Goal: Information Seeking & Learning: Learn about a topic

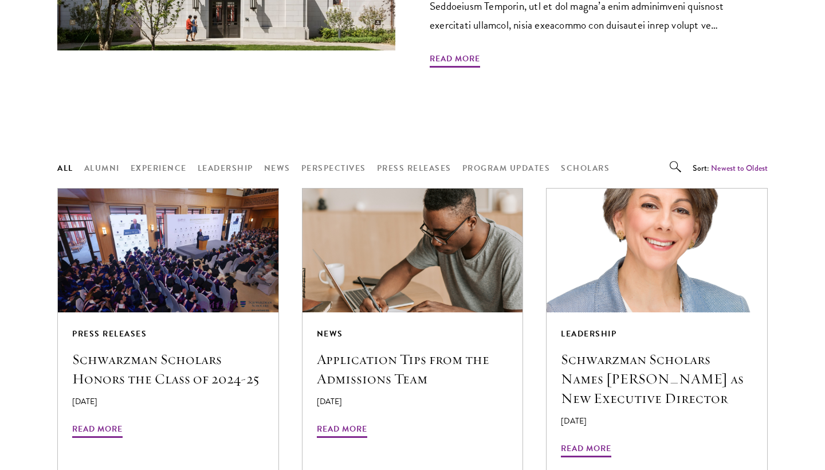
scroll to position [828, 0]
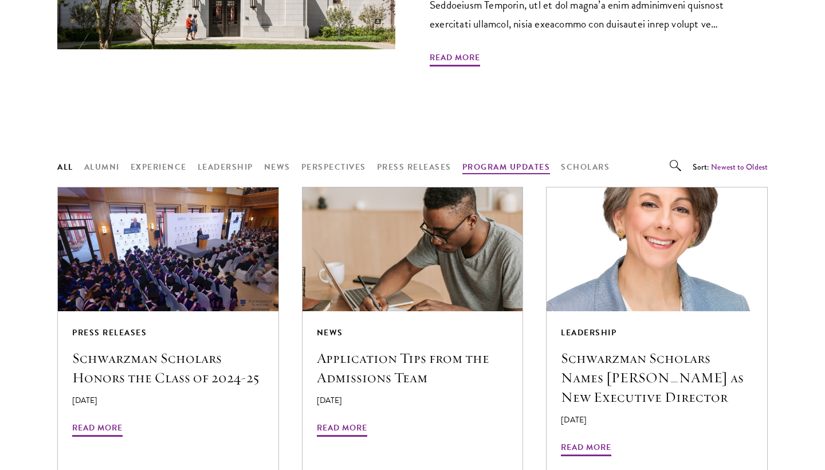
click at [494, 160] on button "Program Updates" at bounding box center [507, 167] width 88 height 14
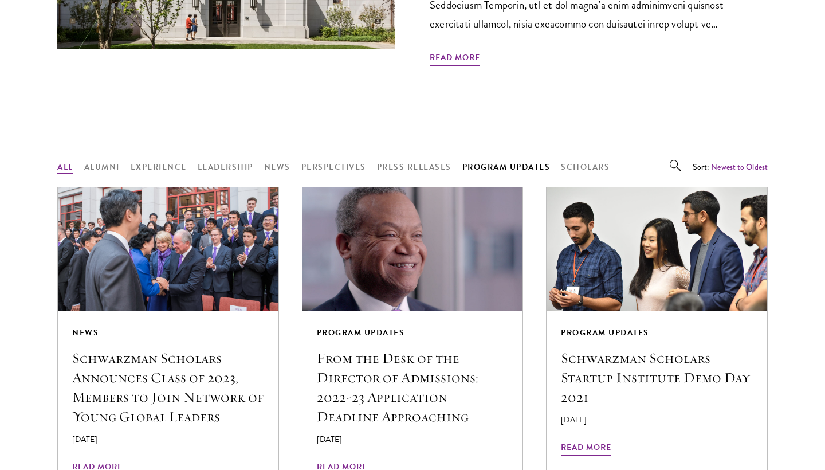
click at [70, 160] on button "All" at bounding box center [65, 167] width 16 height 14
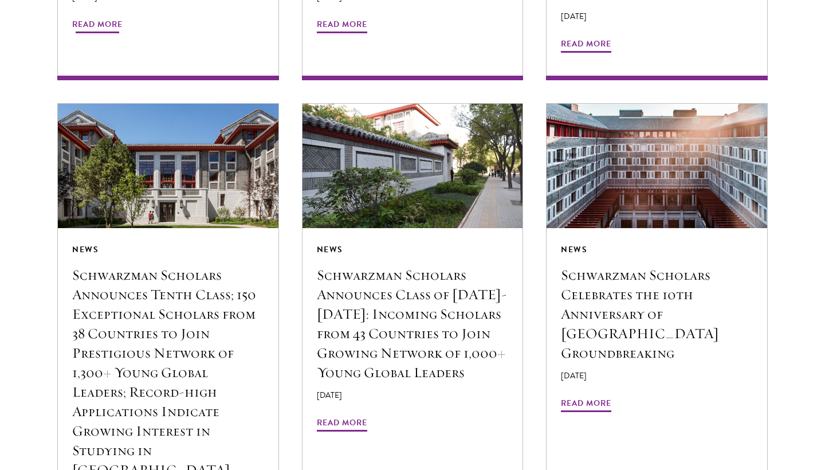
scroll to position [1263, 0]
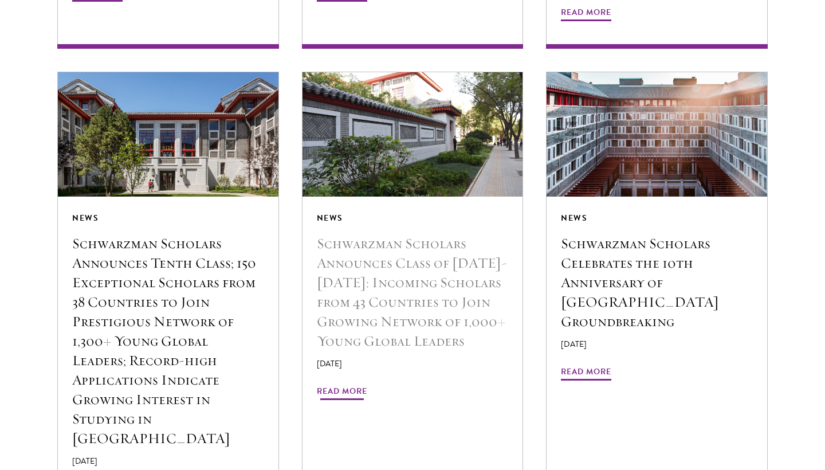
click at [391, 279] on h5 "Schwarzman Scholars Announces Class of [DATE]-[DATE]: Incoming Scholars from 43…" at bounding box center [413, 292] width 192 height 117
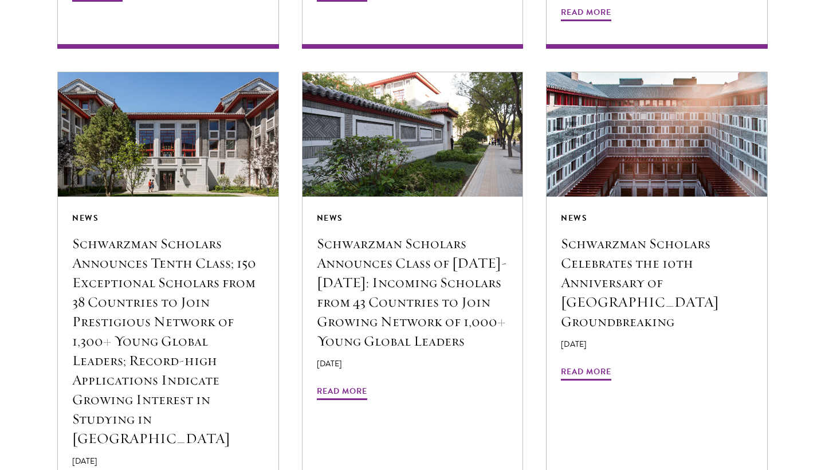
scroll to position [1410, 0]
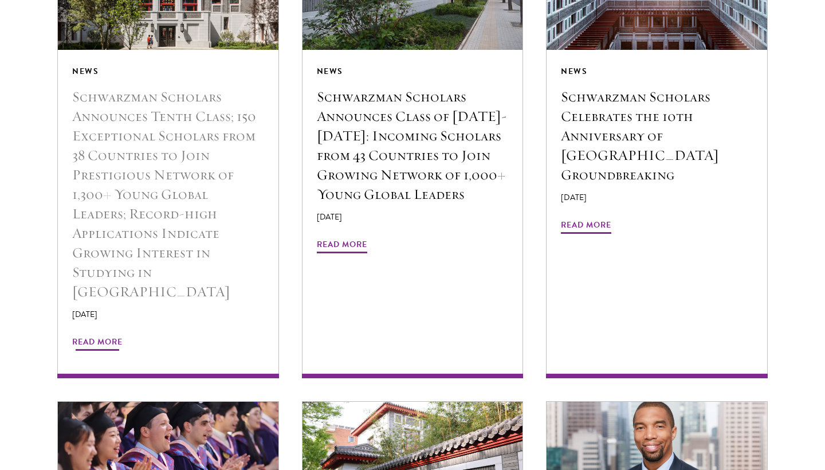
click at [198, 209] on h5 "Schwarzman Scholars Announces Tenth Class; 150 Exceptional Scholars from 38 Cou…" at bounding box center [168, 194] width 192 height 214
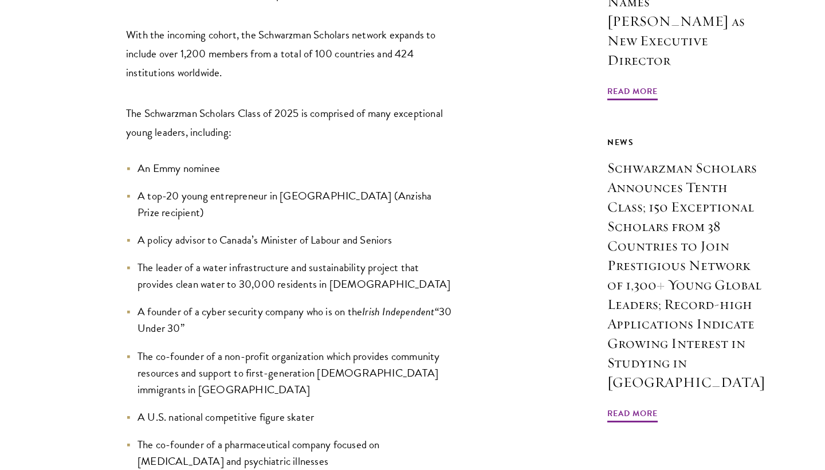
scroll to position [918, 0]
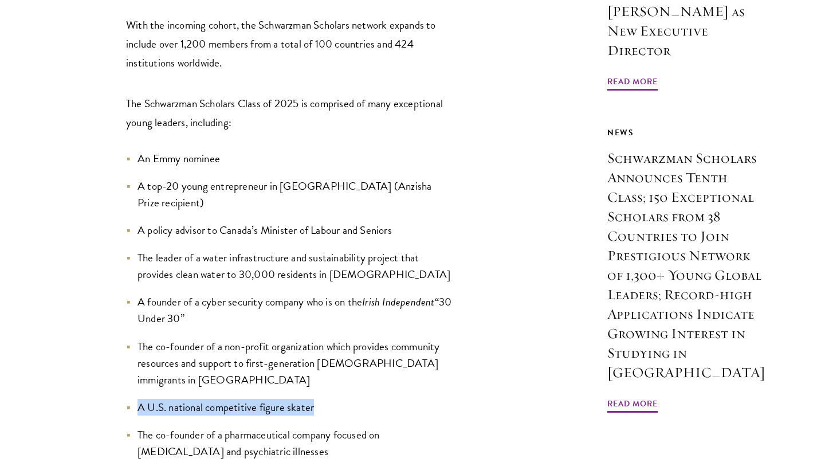
drag, startPoint x: 136, startPoint y: 334, endPoint x: 339, endPoint y: 340, distance: 202.4
click at [339, 399] on li "A U.S. national competitive figure skater" at bounding box center [289, 407] width 327 height 17
copy li "A U.S. national competitive figure skater"
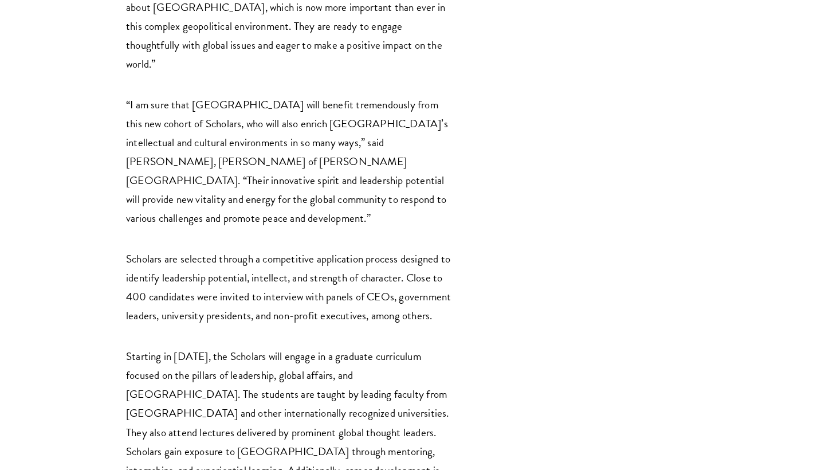
scroll to position [1718, 0]
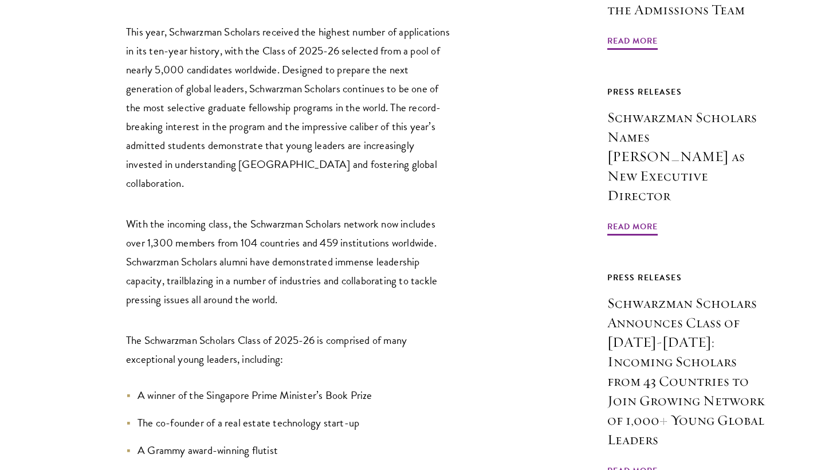
scroll to position [969, 0]
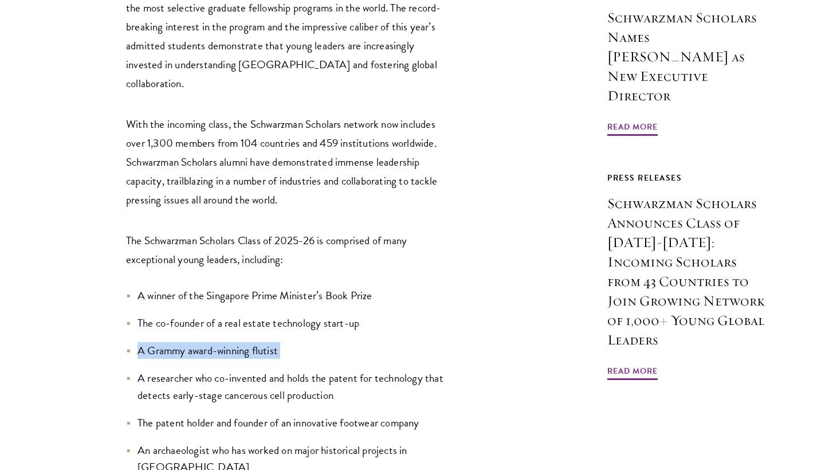
drag, startPoint x: 136, startPoint y: 240, endPoint x: 295, endPoint y: 252, distance: 159.8
copy ul "A Grammy award-winning flutist"
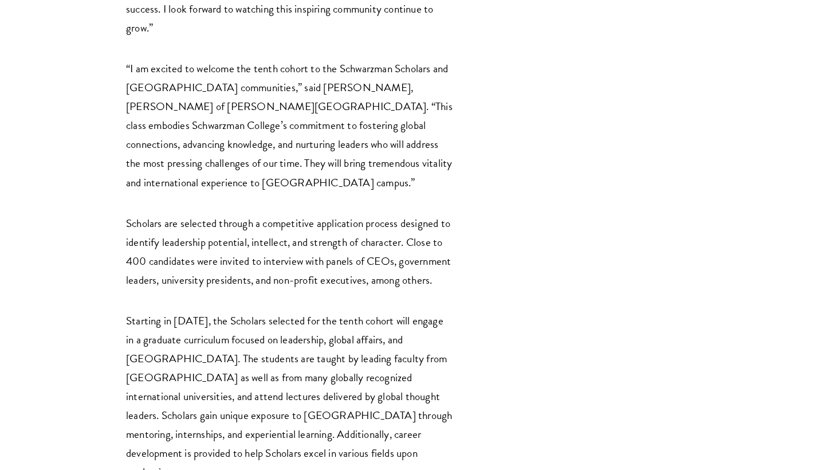
scroll to position [2053, 0]
